Goal: Transaction & Acquisition: Purchase product/service

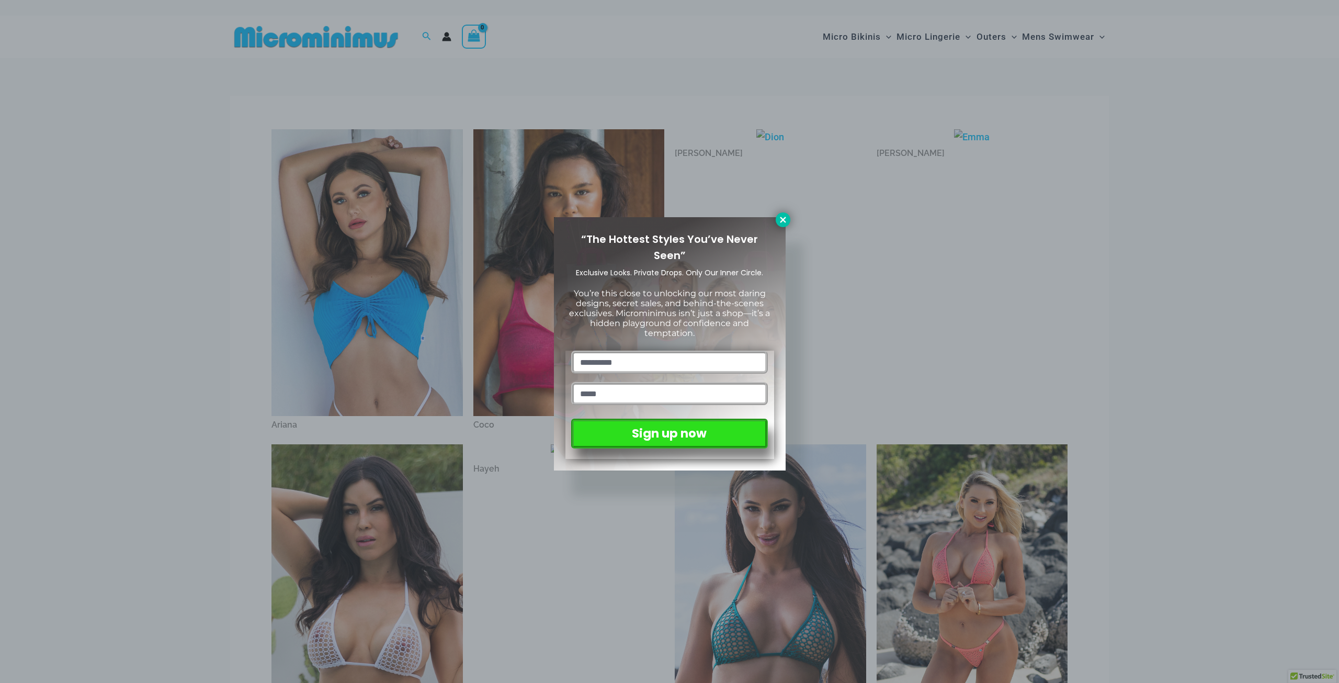
click at [779, 219] on icon at bounding box center [782, 219] width 9 height 9
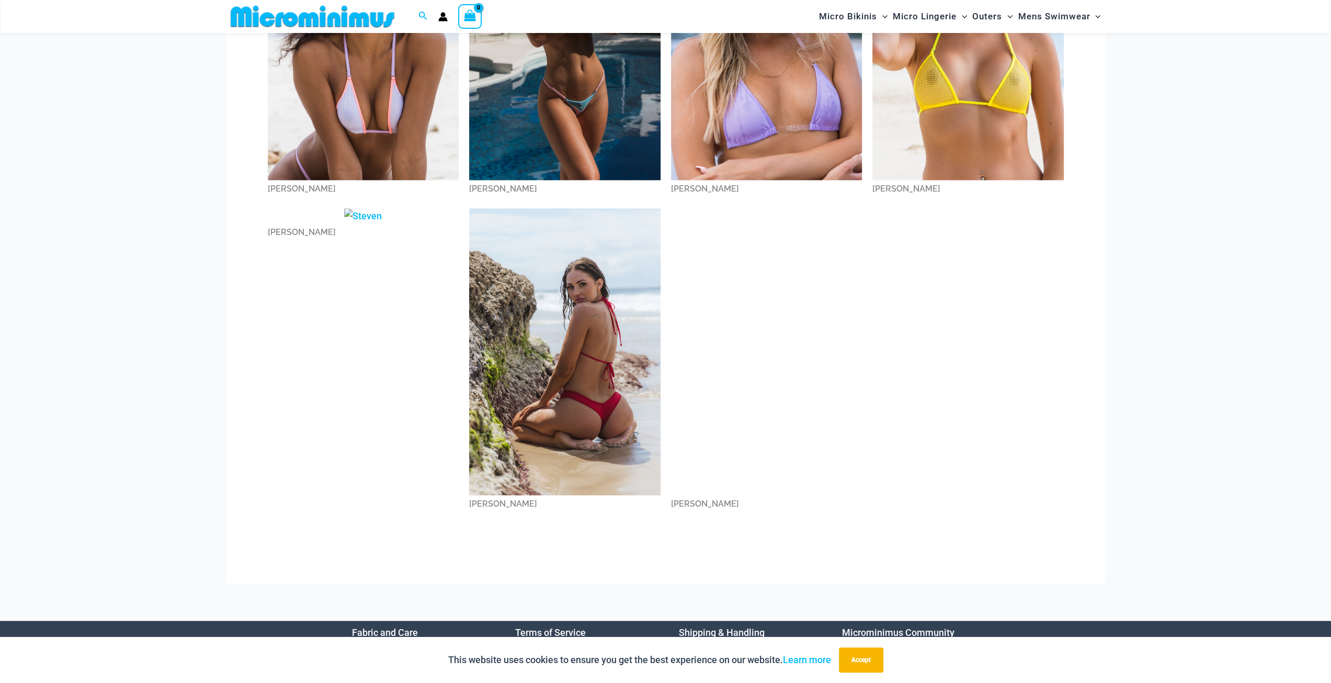
scroll to position [1247, 0]
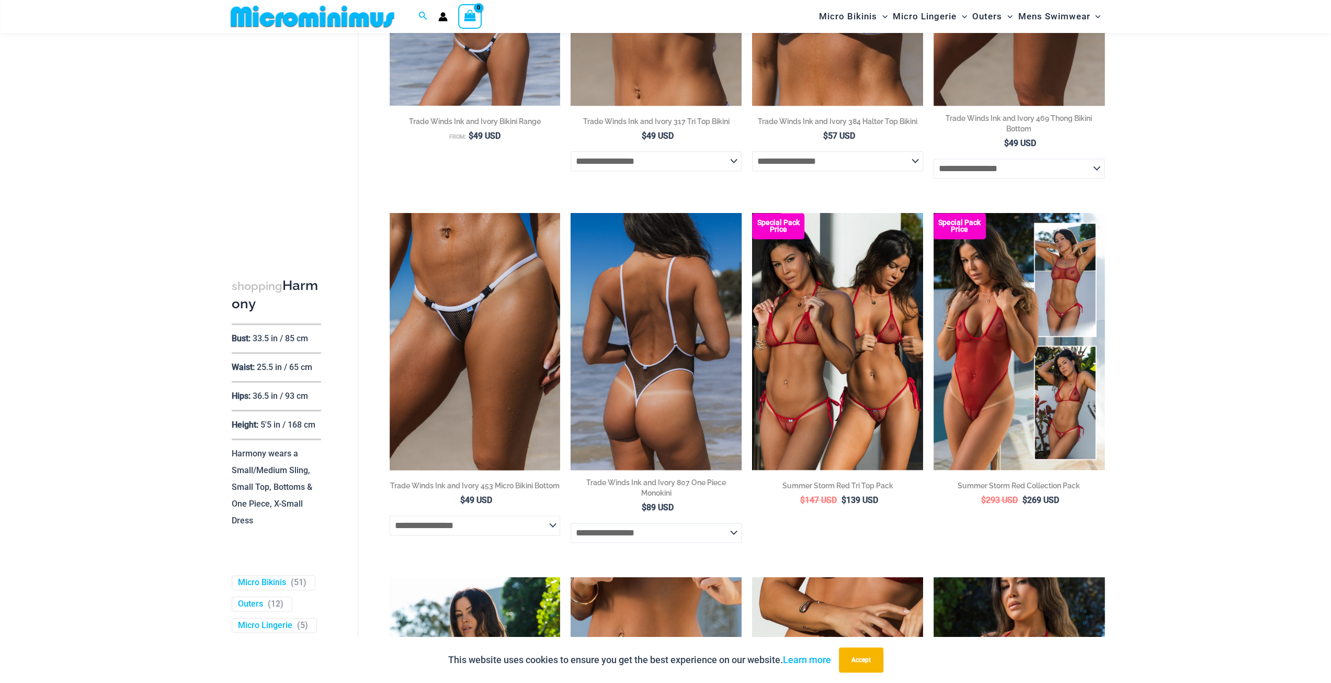
scroll to position [985, 0]
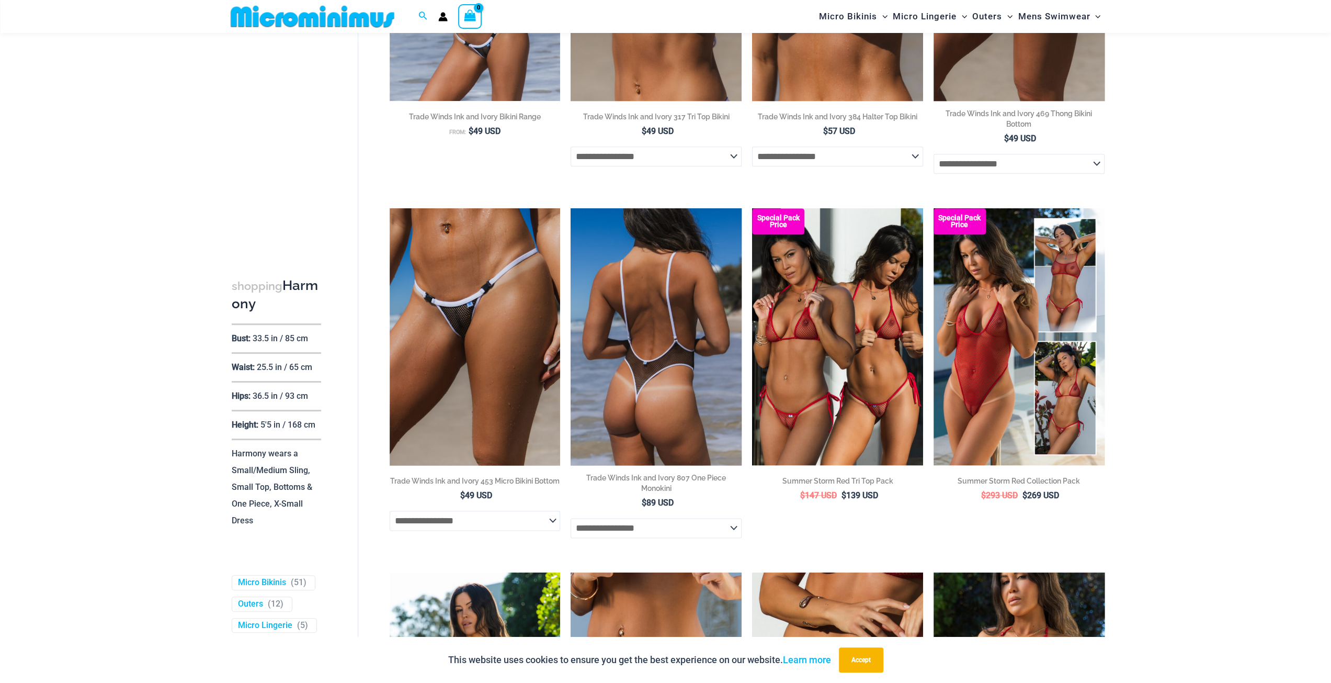
click at [669, 273] on img at bounding box center [656, 336] width 171 height 256
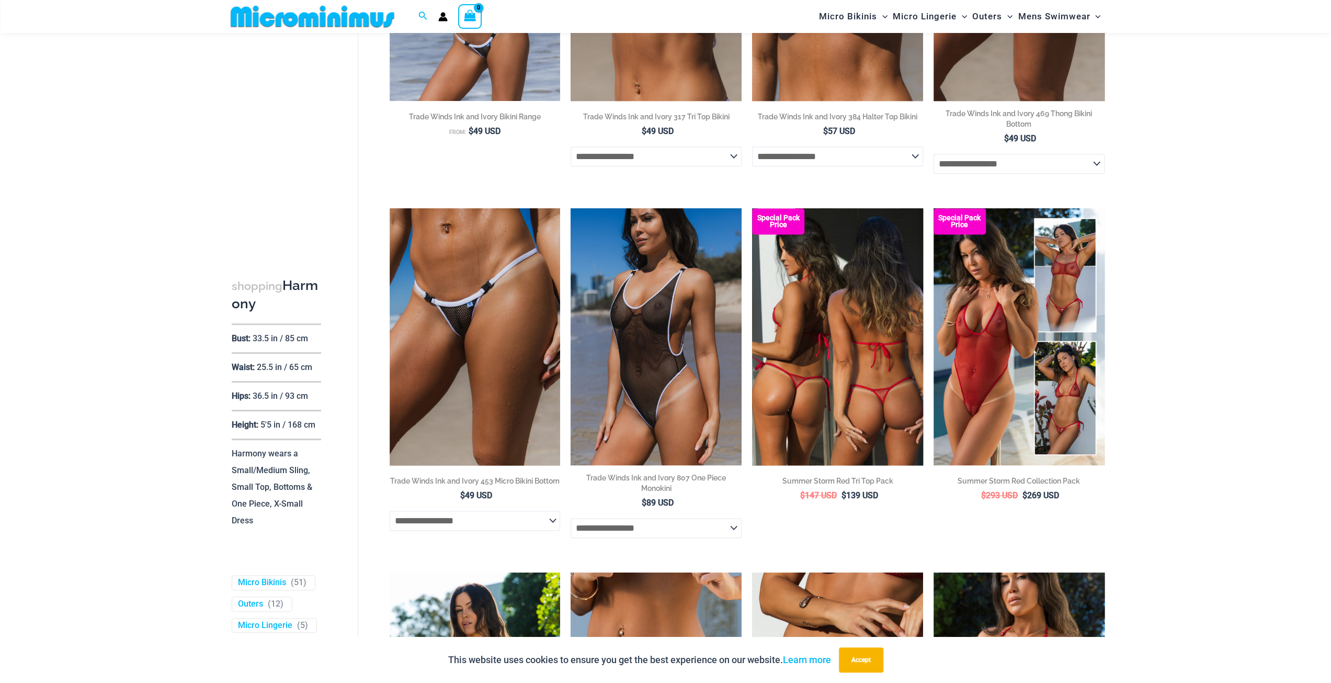
click at [805, 315] on img at bounding box center [837, 336] width 171 height 256
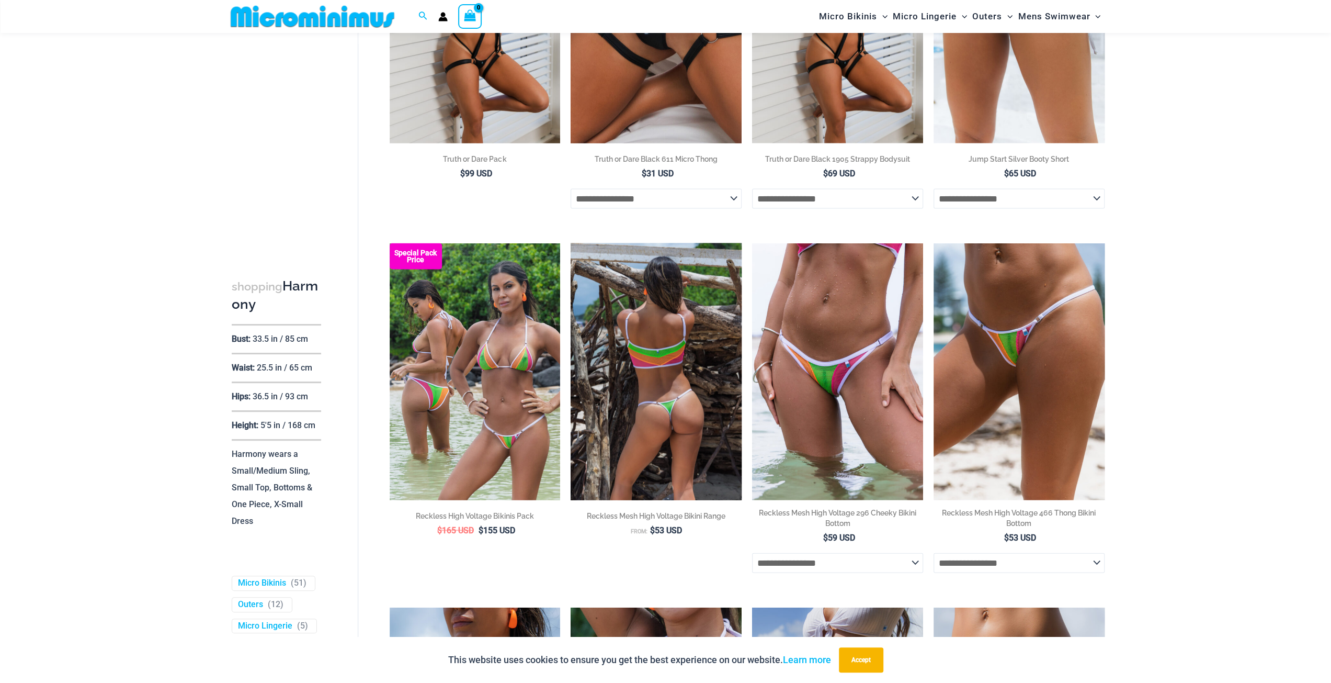
scroll to position [1979, 0]
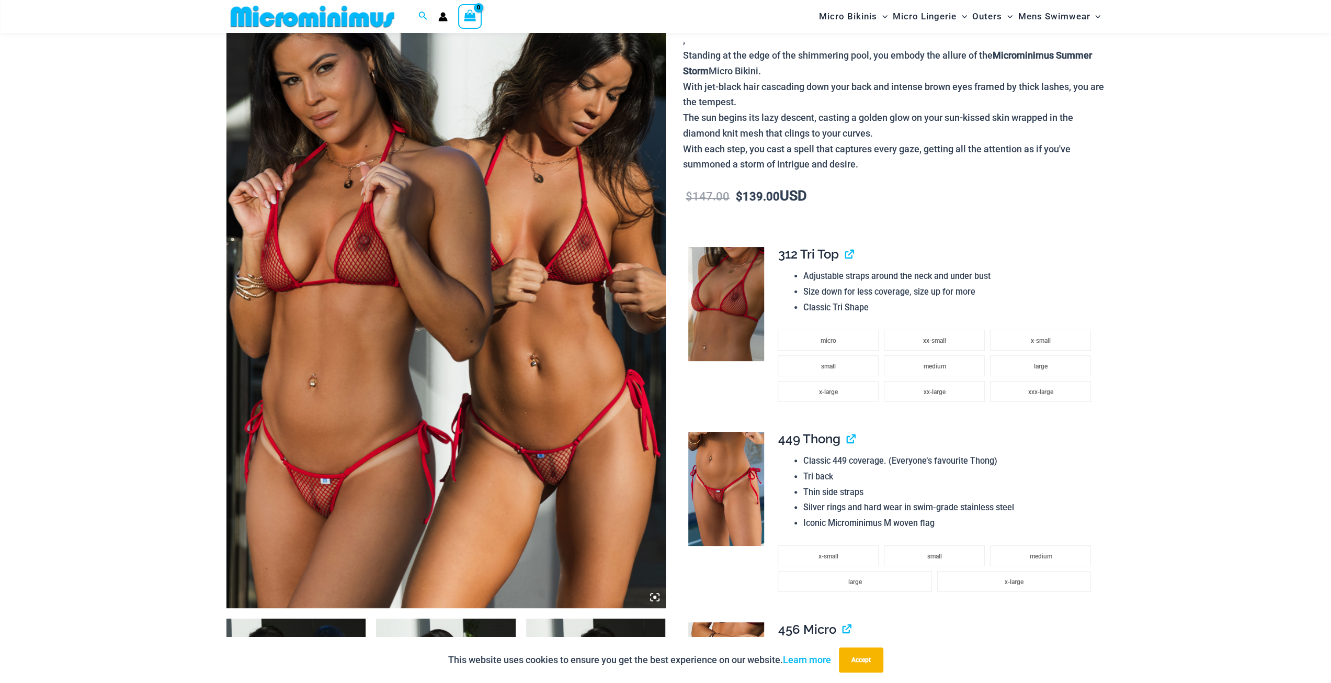
scroll to position [148, 0]
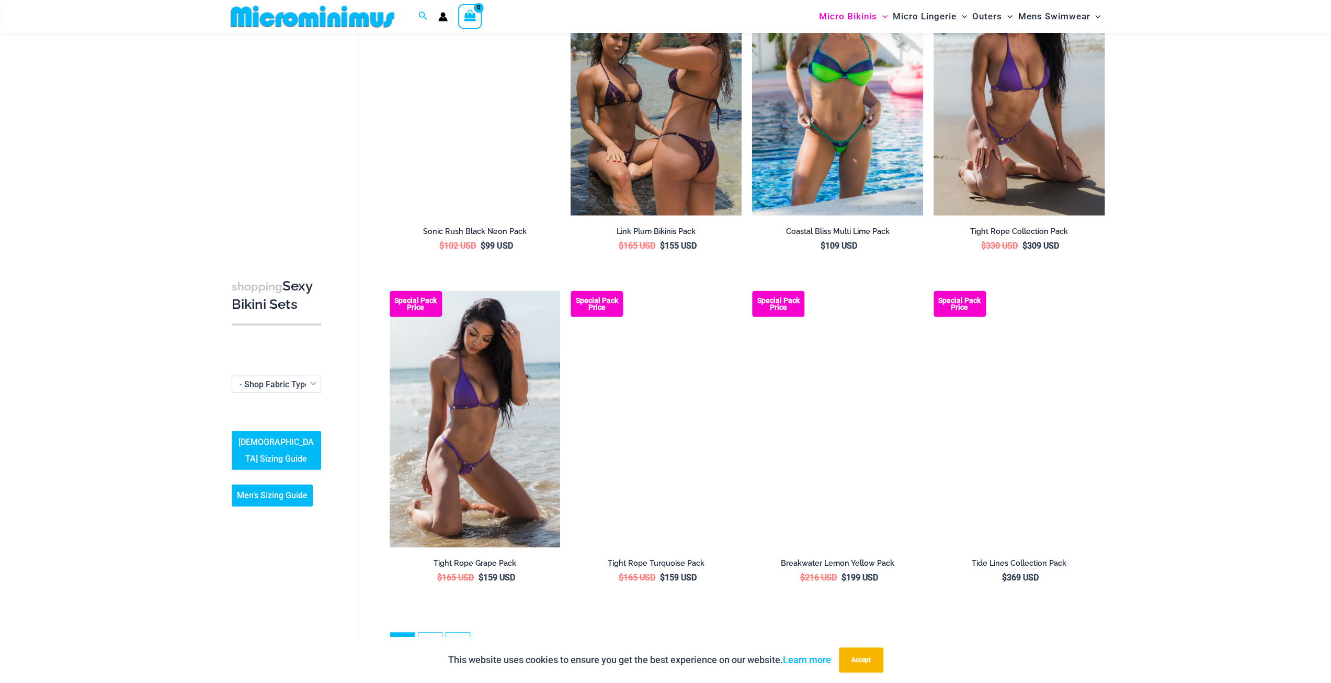
scroll to position [2345, 0]
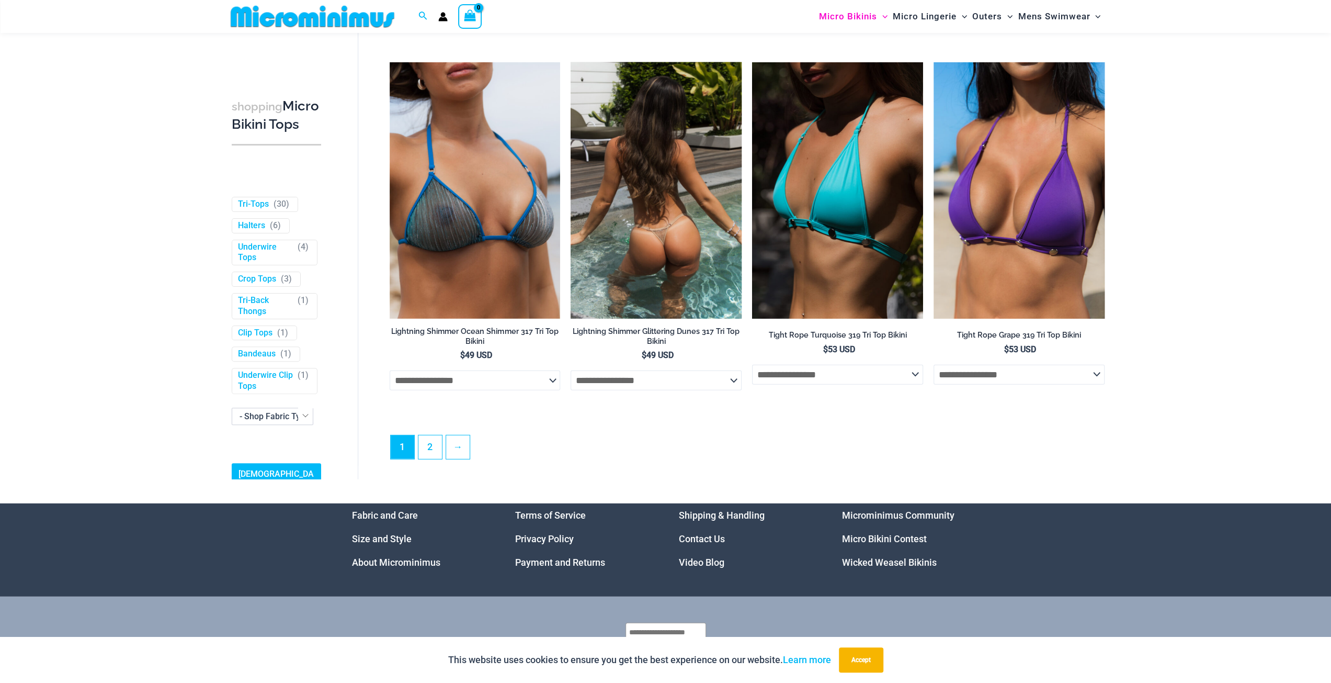
scroll to position [2930, 0]
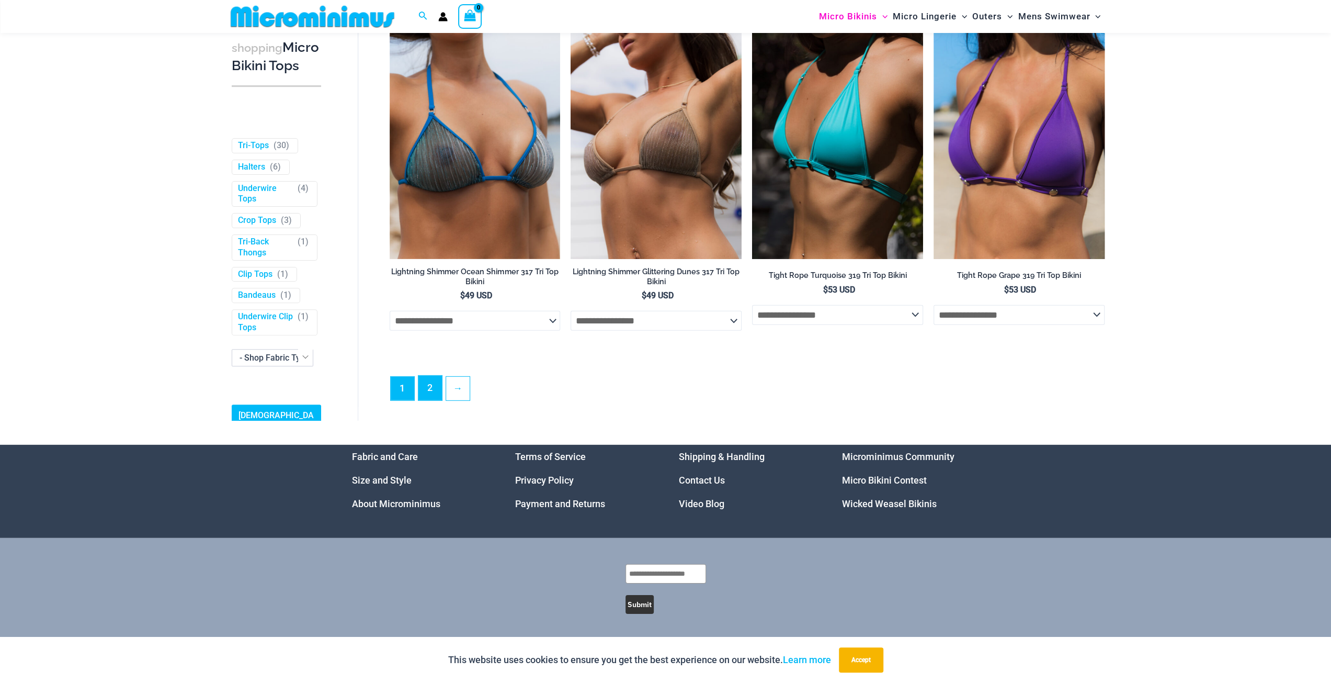
click at [429, 386] on link "2" at bounding box center [430, 388] width 24 height 25
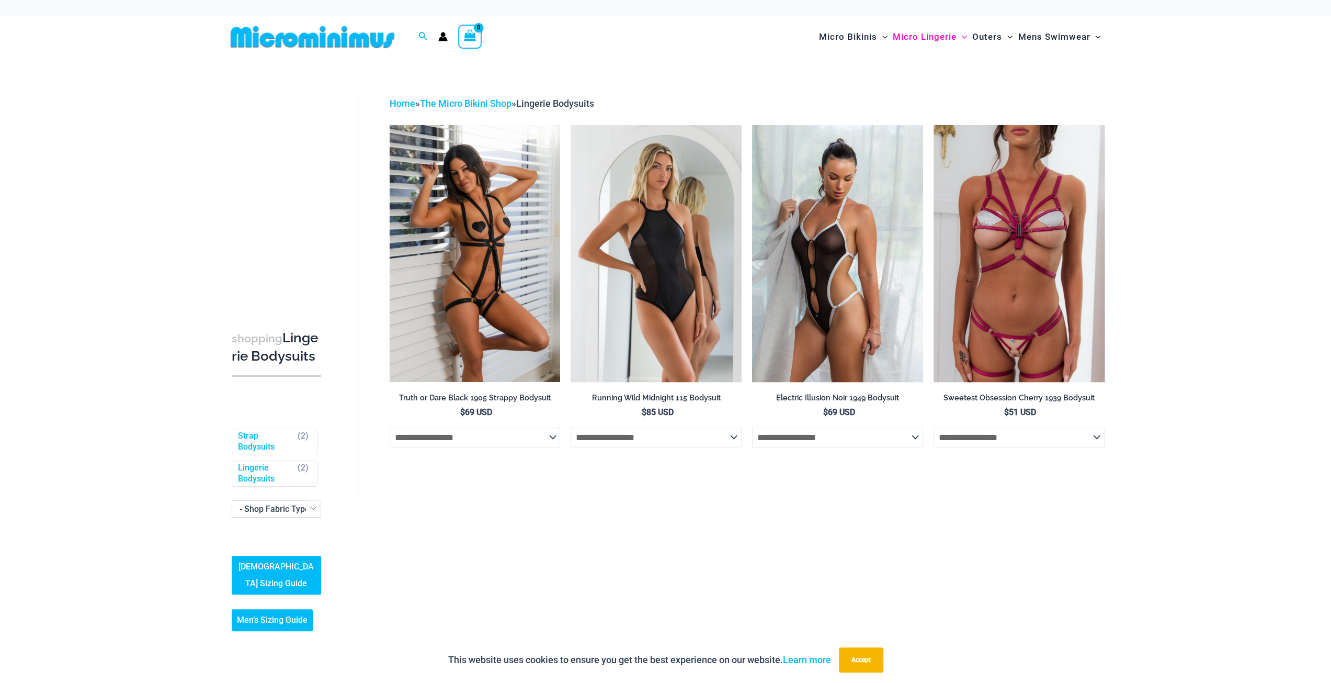
drag, startPoint x: 217, startPoint y: 39, endPoint x: 346, endPoint y: 40, distance: 129.2
click at [344, 40] on div "Search for: Search Search No products in the cart. No products in the cart. Con…" at bounding box center [666, 37] width 921 height 42
drag, startPoint x: 361, startPoint y: 38, endPoint x: 151, endPoint y: 104, distance: 219.7
click at [151, 104] on div "shopping Lingerie Bodysuits Filters Filters by Style Strap Bodysuits ( 2 ) Ling…" at bounding box center [665, 366] width 1331 height 617
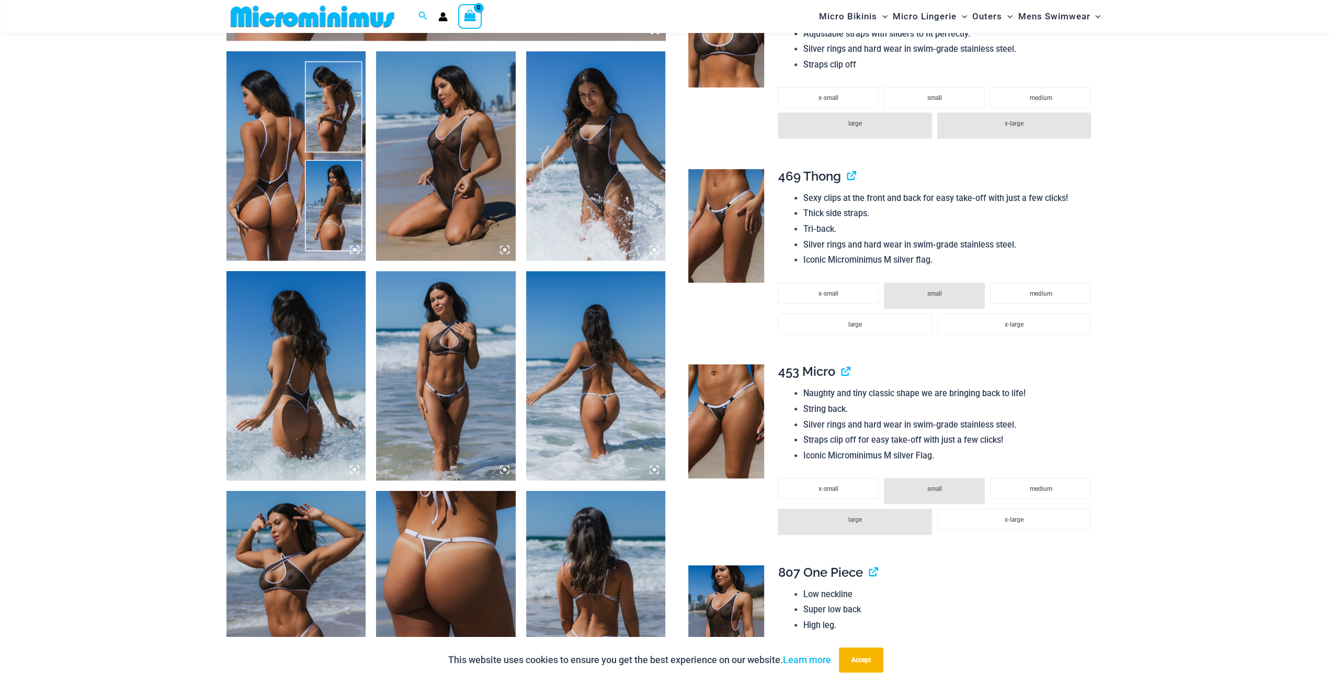
scroll to position [828, 0]
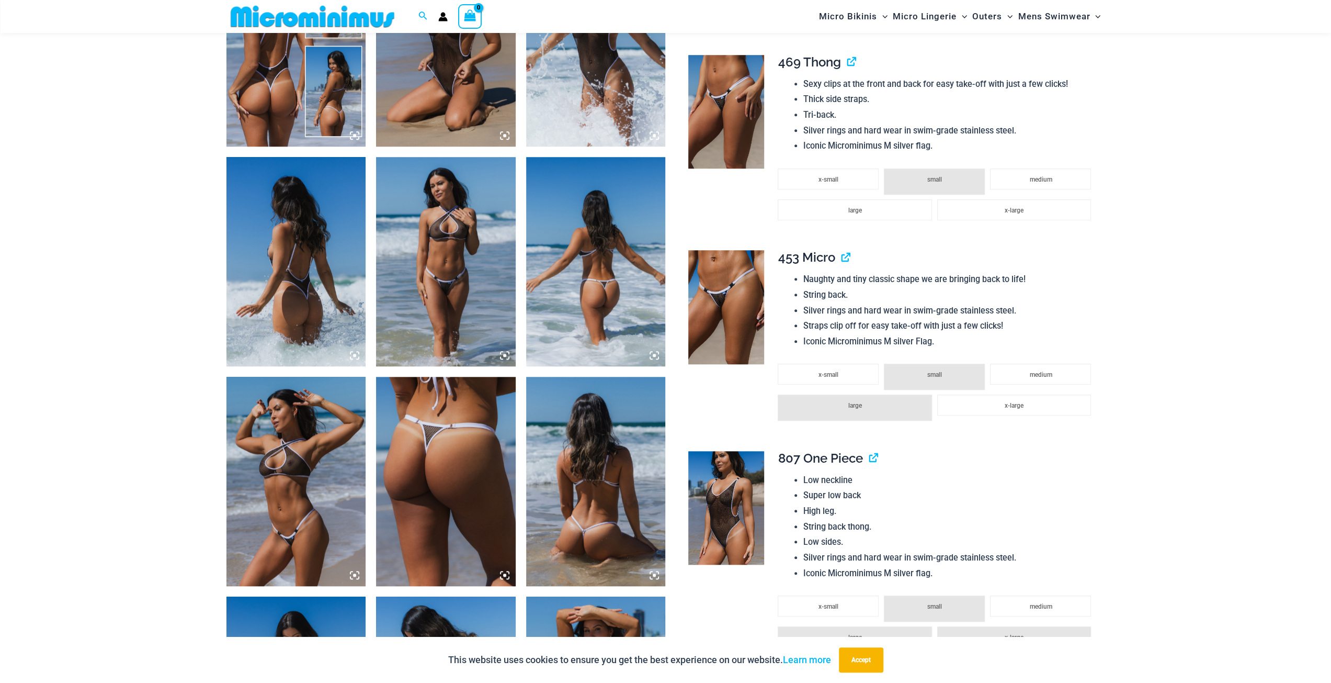
click at [461, 274] on img at bounding box center [446, 261] width 140 height 209
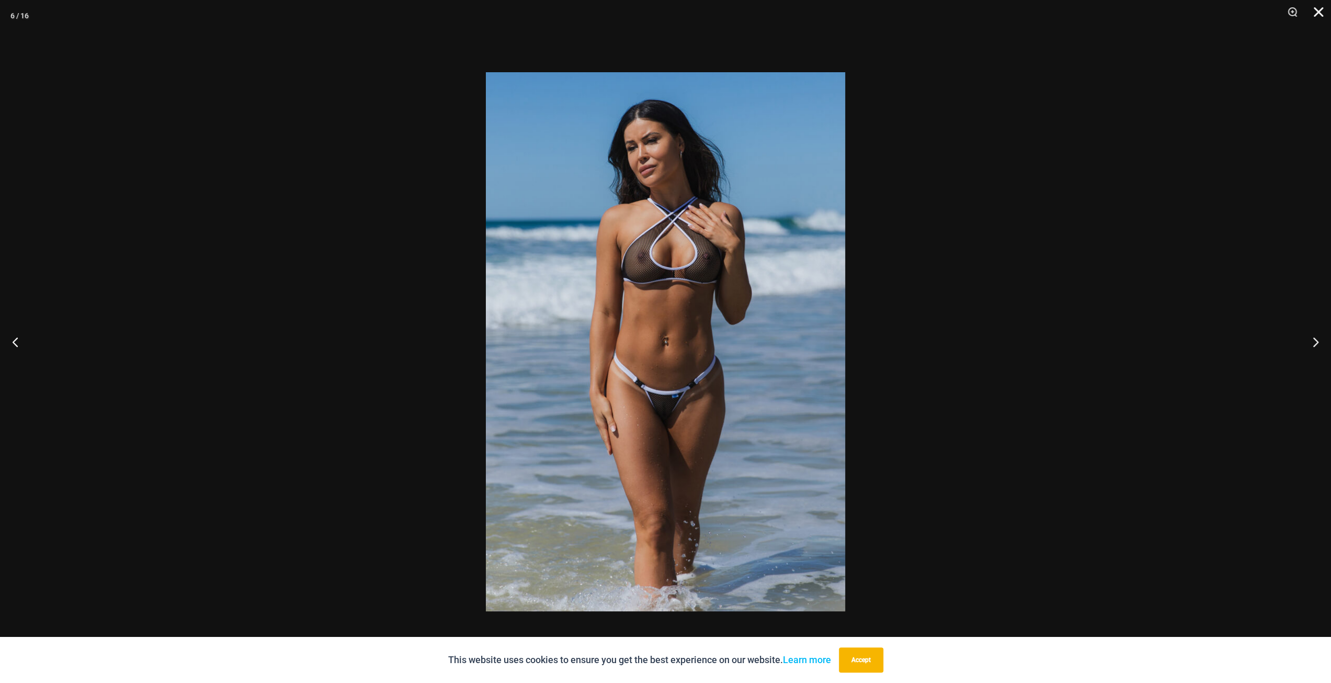
click at [1317, 12] on button "Close" at bounding box center [1315, 15] width 26 height 31
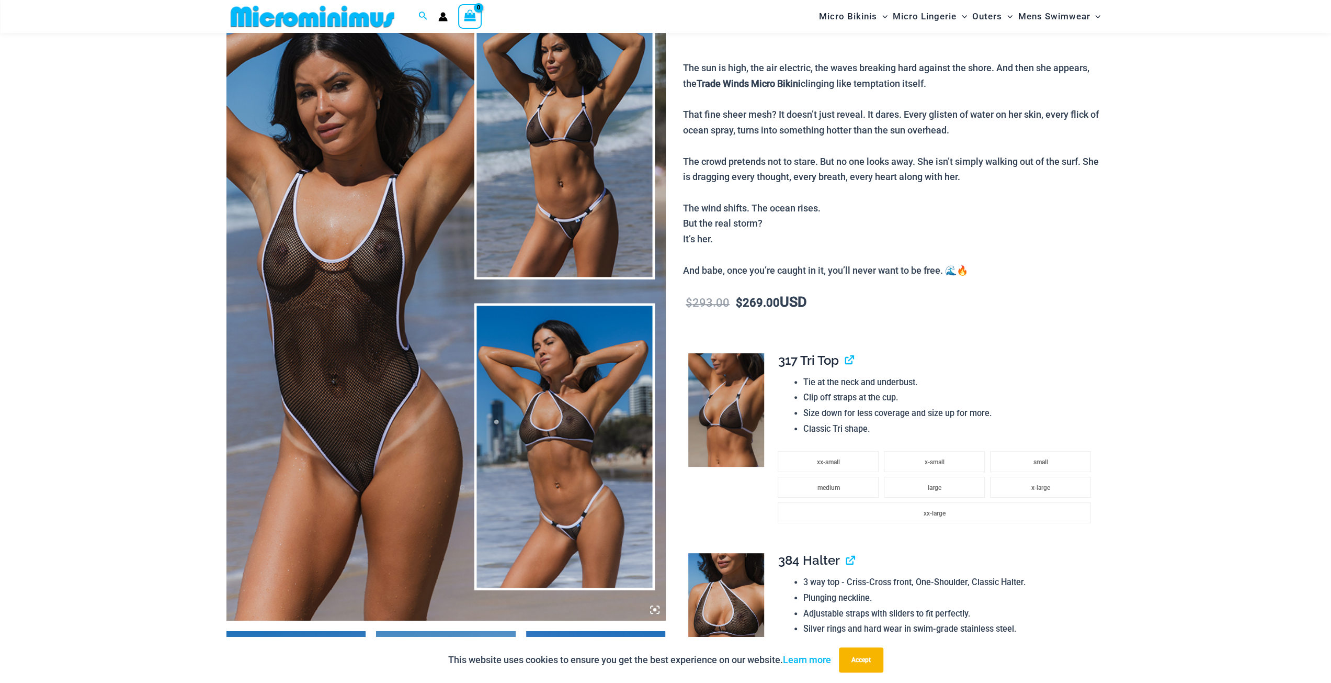
scroll to position [43, 0]
